Goal: Transaction & Acquisition: Subscribe to service/newsletter

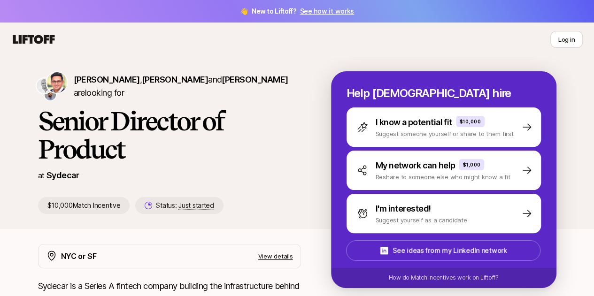
click at [330, 11] on link "See how it works" at bounding box center [327, 11] width 54 height 8
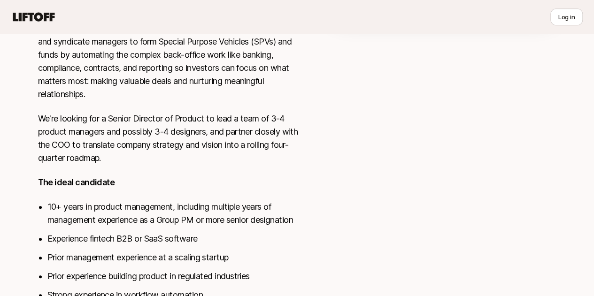
scroll to position [319, 0]
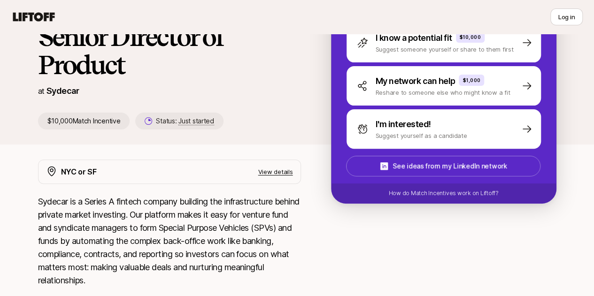
scroll to position [38, 0]
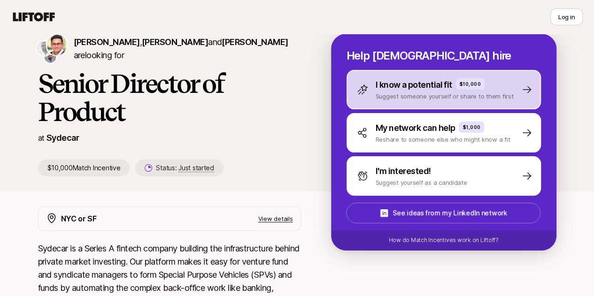
click at [452, 90] on p "I know a potential fit" at bounding box center [414, 84] width 77 height 13
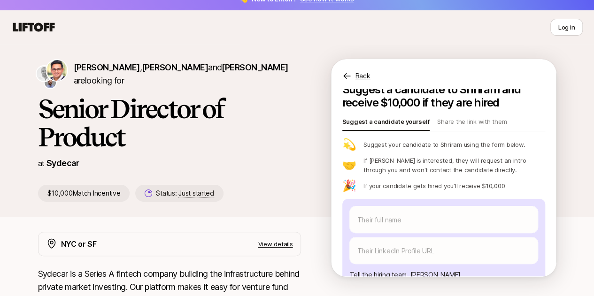
scroll to position [0, 0]
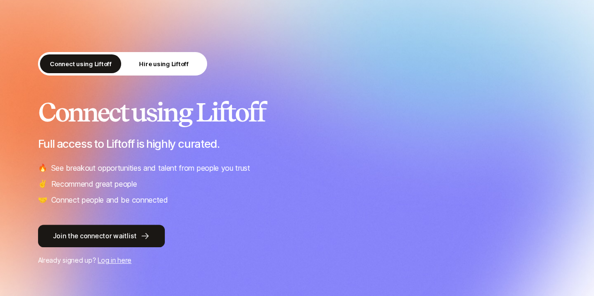
scroll to position [47, 0]
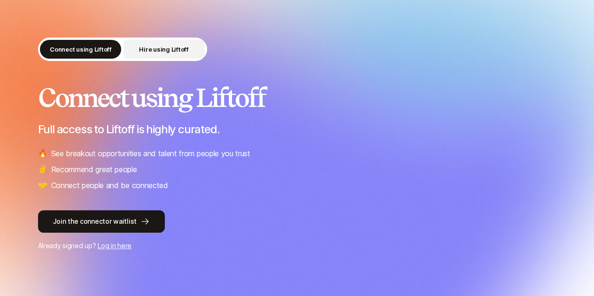
click at [156, 47] on p "Hire using Liftoff" at bounding box center [163, 49] width 49 height 9
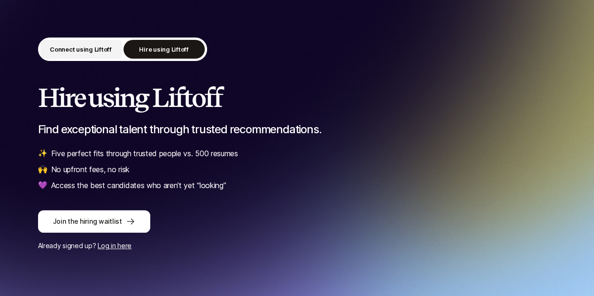
click at [83, 50] on p "Connect using Liftoff" at bounding box center [81, 49] width 62 height 9
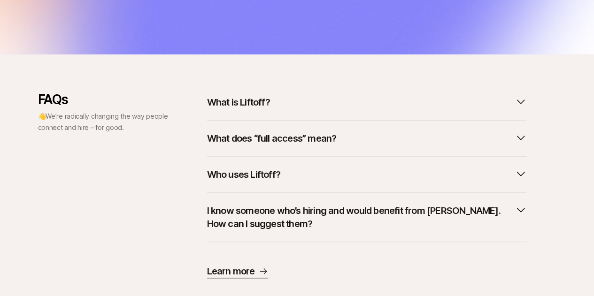
scroll to position [141, 0]
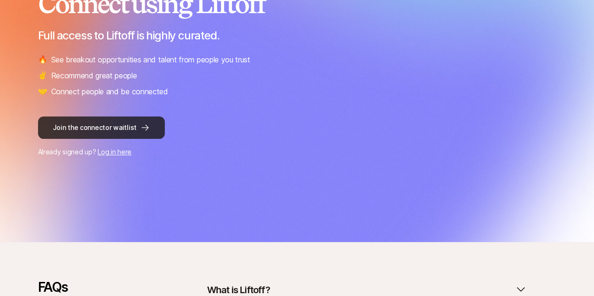
click at [123, 128] on button "Join the connector waitlist" at bounding box center [101, 127] width 127 height 23
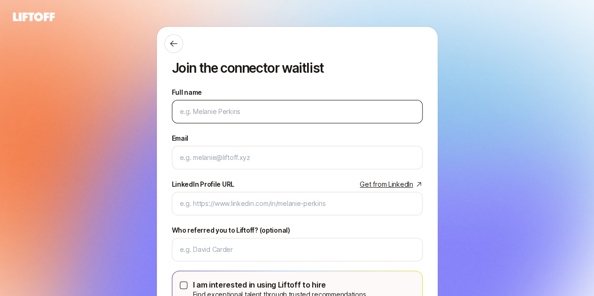
type input "Y"
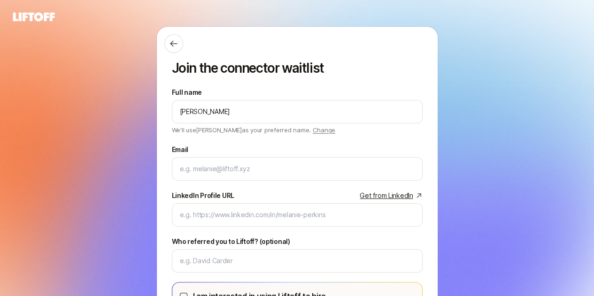
click at [513, 101] on div "Join the connector waitlist Full name Tibor We'll use Tibor as your preferred n…" at bounding box center [297, 208] width 594 height 364
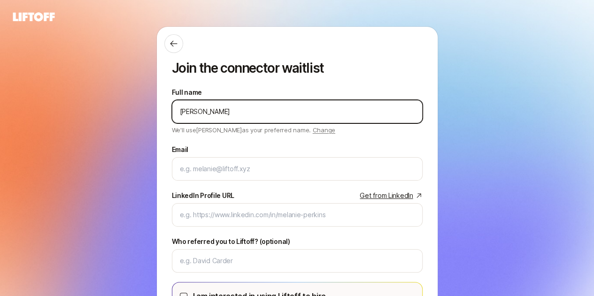
click at [237, 111] on input "Tibor" at bounding box center [297, 111] width 235 height 11
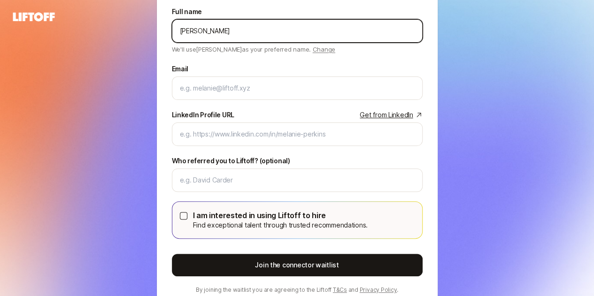
scroll to position [94, 0]
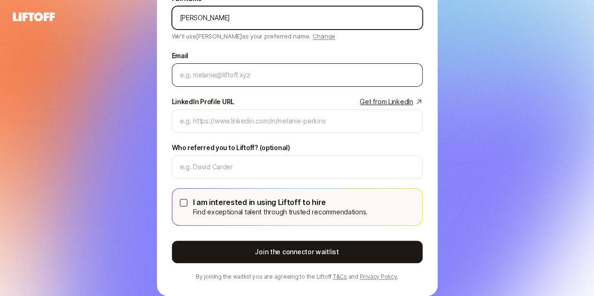
type input "Tibor Zahorecz"
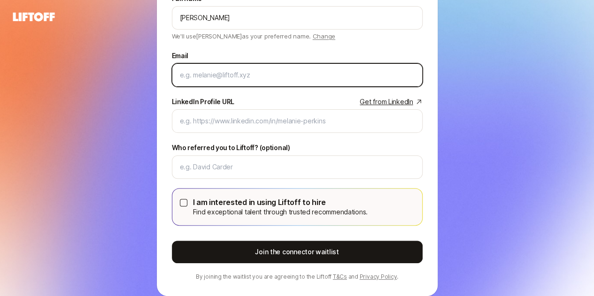
click at [230, 75] on input "Email" at bounding box center [297, 74] width 235 height 11
type input "zahorecz.tibor@gmail.com"
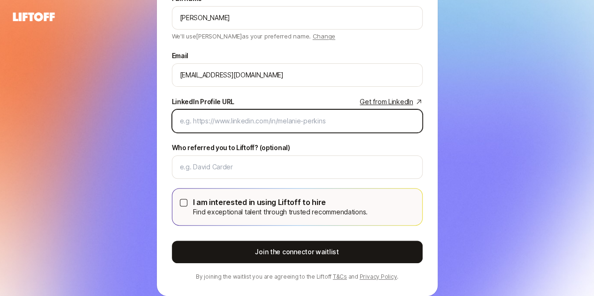
click at [227, 121] on input "LinkedIn Profile URL Get from LinkedIn" at bounding box center [297, 121] width 235 height 11
paste input "https://www.linkedin.com/in/tzahorecz/"
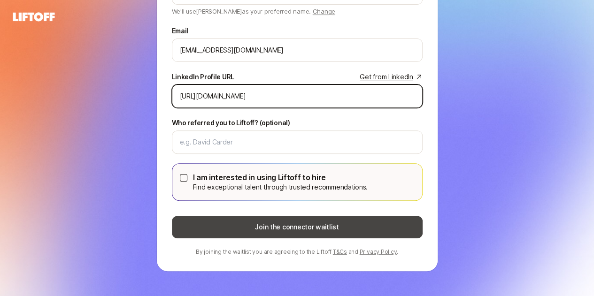
type input "https://www.linkedin.com/in/tzahorecz/"
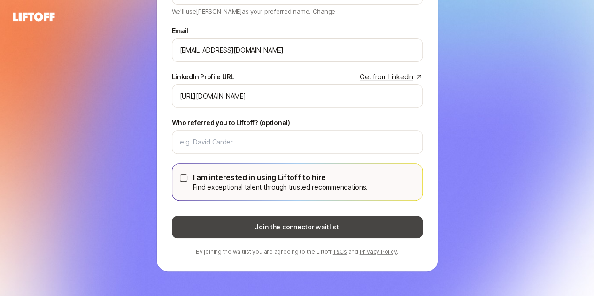
click at [311, 228] on button "Join the connector waitlist" at bounding box center [297, 227] width 251 height 23
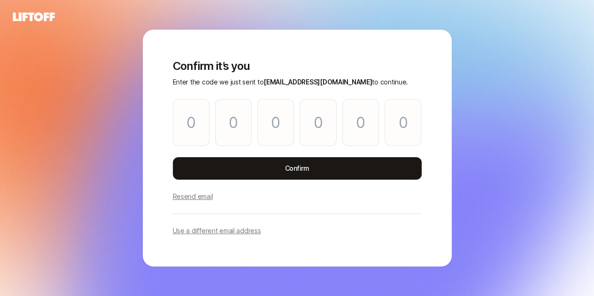
scroll to position [0, 0]
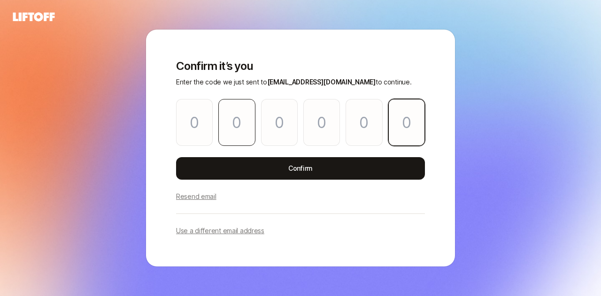
paste input "3"
type input "5"
type input "3"
type input "4"
type input "6"
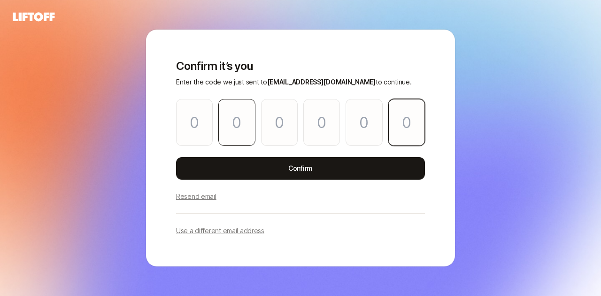
type input "5"
type input "3"
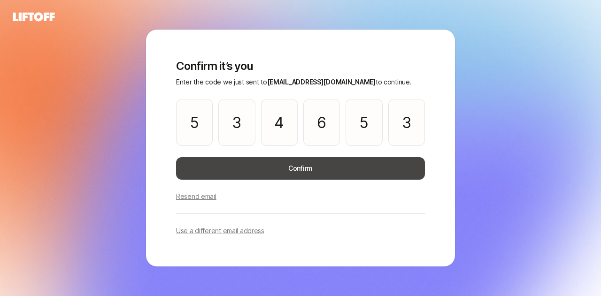
click at [290, 175] on button "Confirm" at bounding box center [300, 168] width 249 height 23
